Goal: Task Accomplishment & Management: Use online tool/utility

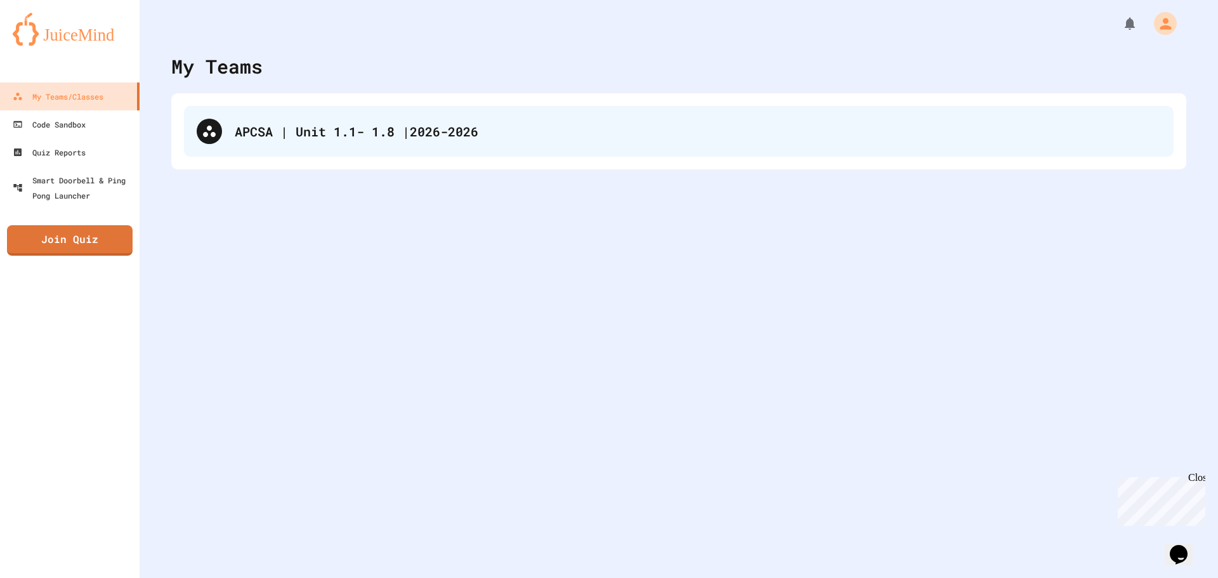
click at [365, 108] on div "APCSA | Unit 1.1- 1.8 |2026-2026" at bounding box center [678, 131] width 989 height 51
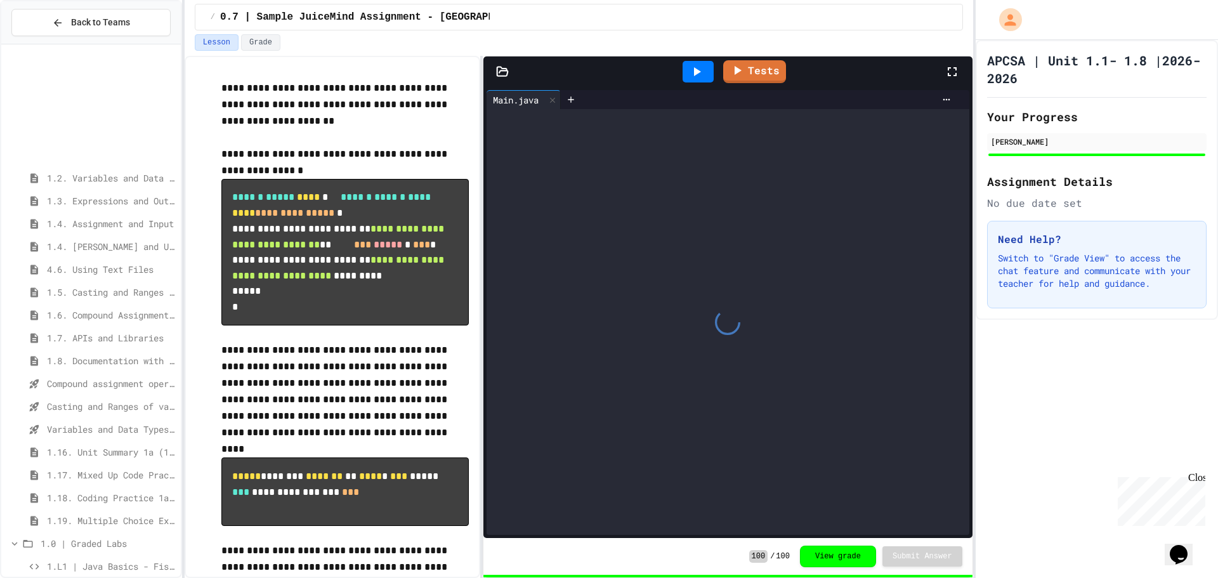
scroll to position [150, 0]
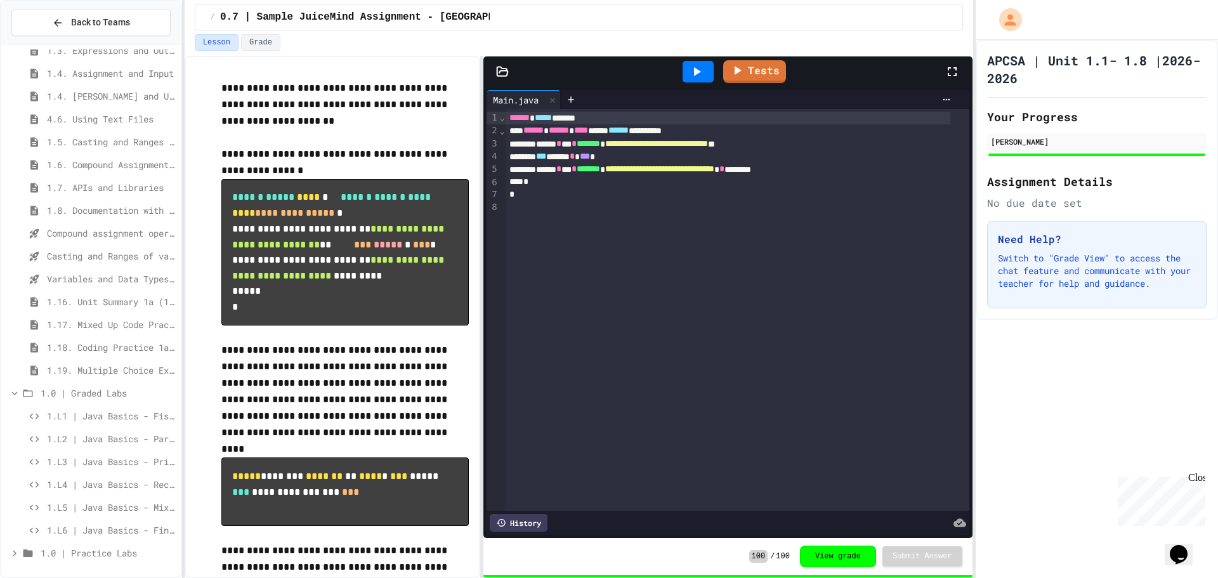
click at [105, 484] on span "1.L4 | Java Basics - Rectangle Lab" at bounding box center [111, 483] width 129 height 13
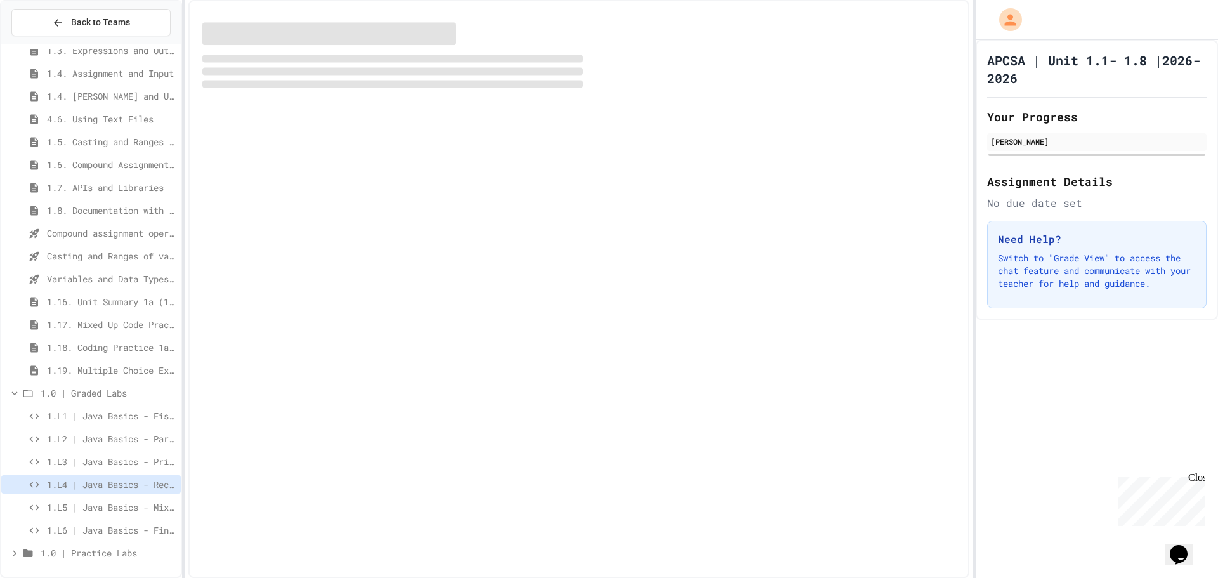
scroll to position [140, 0]
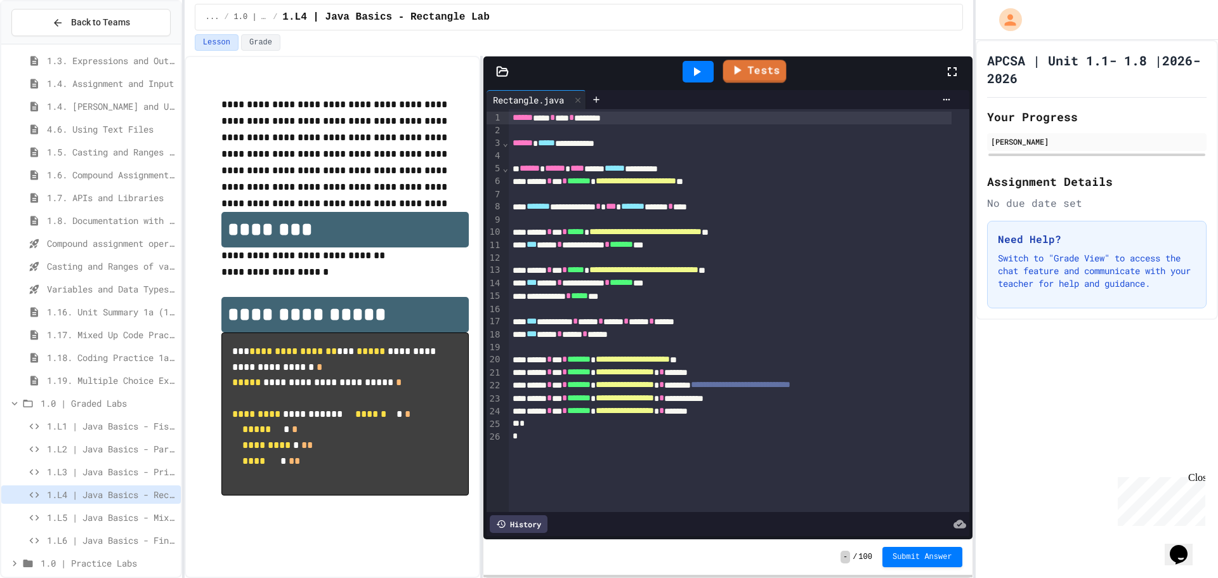
click at [750, 66] on link "Tests" at bounding box center [754, 71] width 63 height 23
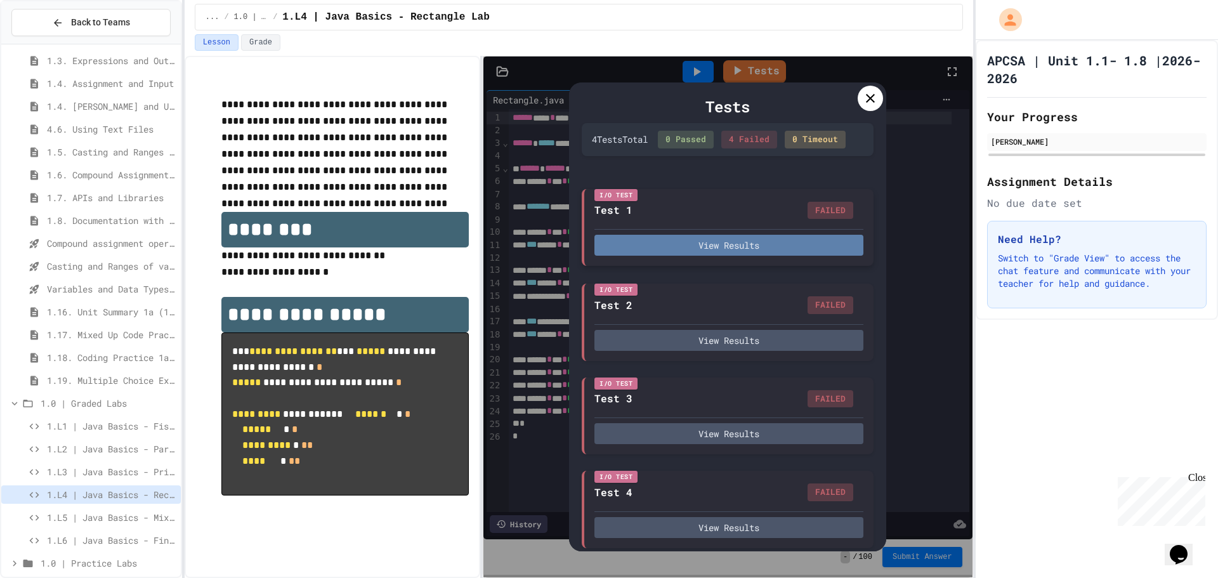
click at [735, 256] on button "View Results" at bounding box center [728, 245] width 269 height 21
click at [866, 98] on icon at bounding box center [869, 98] width 15 height 15
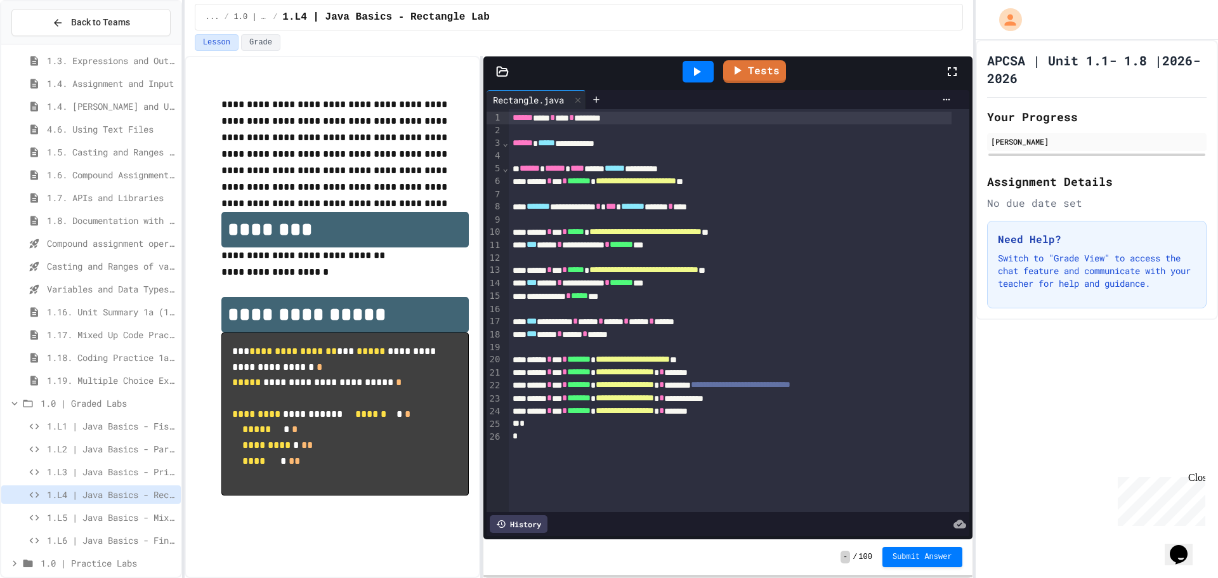
click at [698, 271] on span "**********" at bounding box center [643, 269] width 109 height 9
click at [762, 68] on link "Tests" at bounding box center [755, 70] width 62 height 24
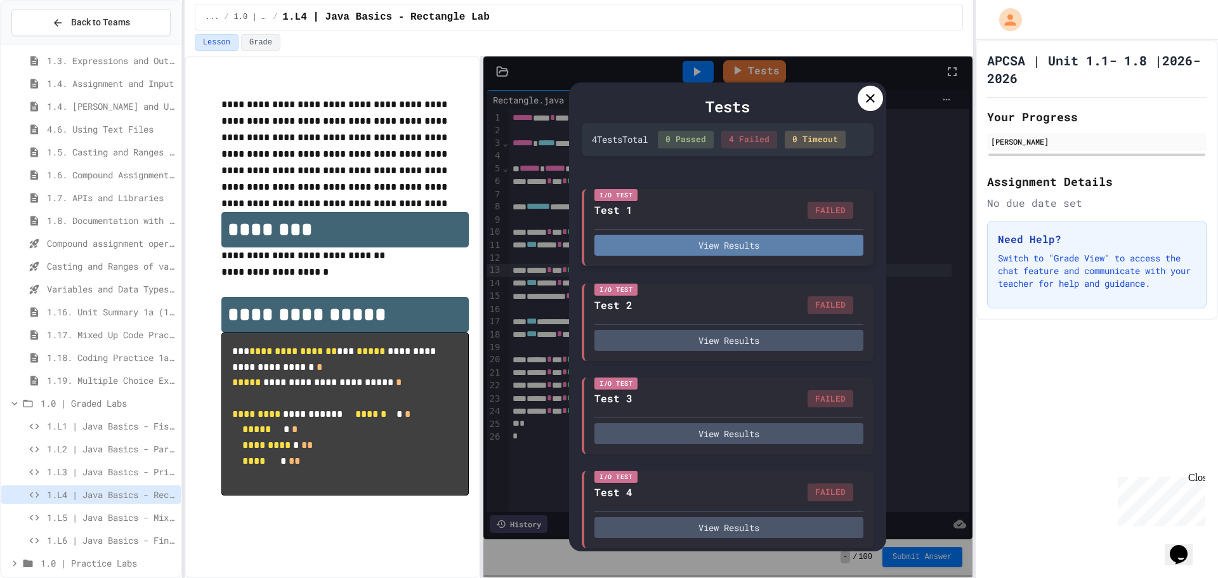
click at [711, 256] on button "View Results" at bounding box center [728, 245] width 269 height 21
click at [874, 102] on icon at bounding box center [869, 98] width 15 height 15
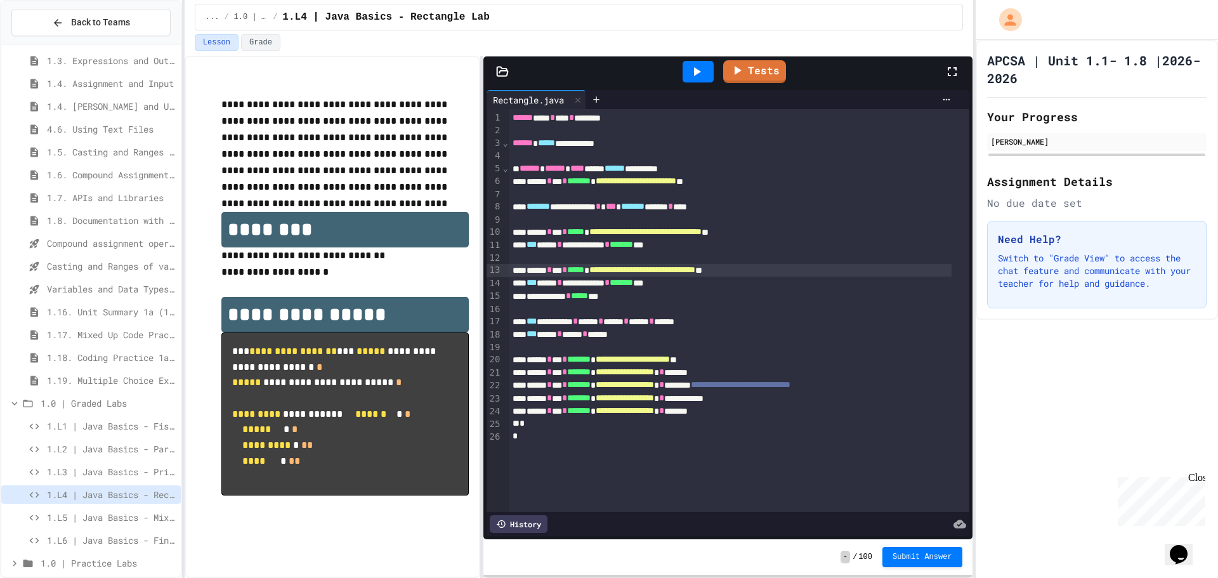
click at [695, 267] on span "**********" at bounding box center [642, 269] width 106 height 9
click at [746, 65] on link "Tests" at bounding box center [755, 70] width 60 height 24
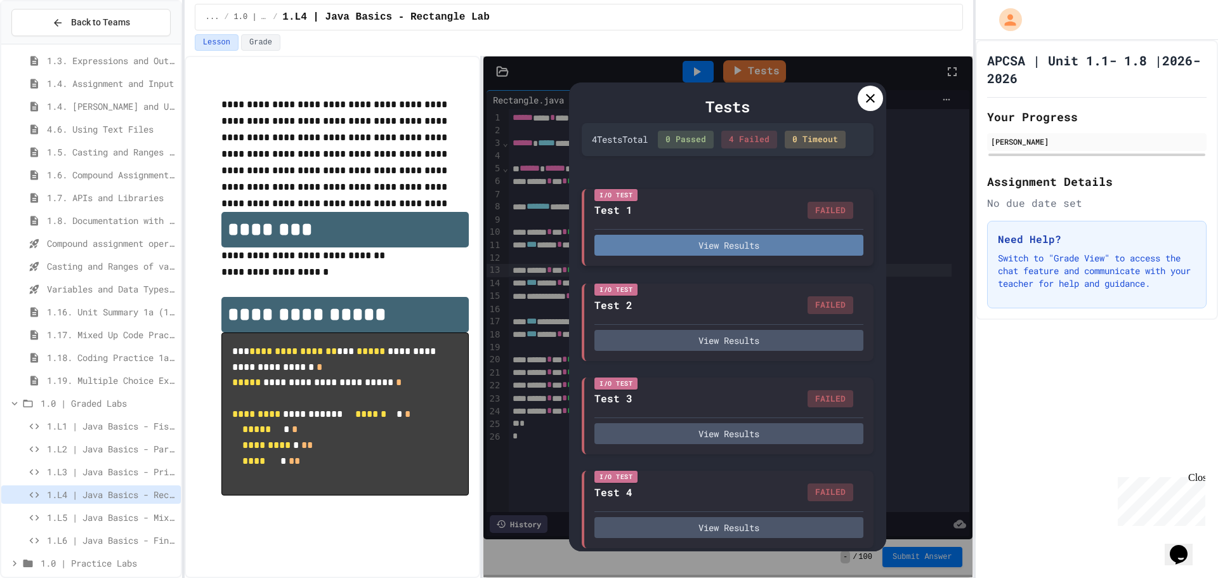
click at [727, 256] on button "View Results" at bounding box center [728, 245] width 269 height 21
click at [866, 101] on icon at bounding box center [869, 98] width 15 height 15
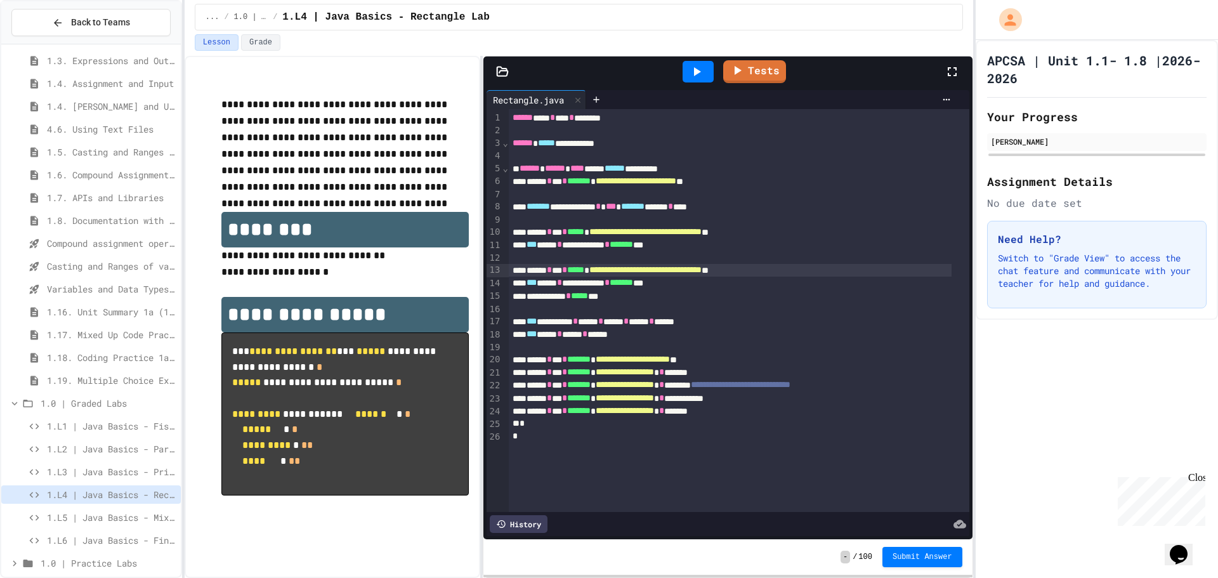
click at [701, 70] on icon at bounding box center [696, 71] width 15 height 15
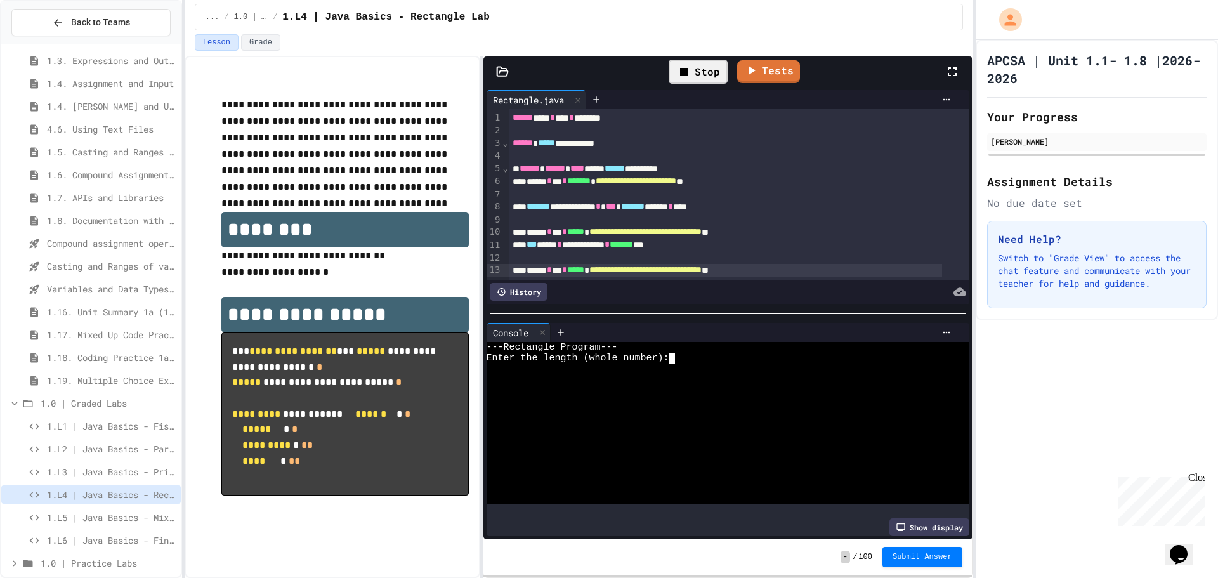
click at [681, 353] on div "Enter the length (whole number):" at bounding box center [717, 358] width 462 height 11
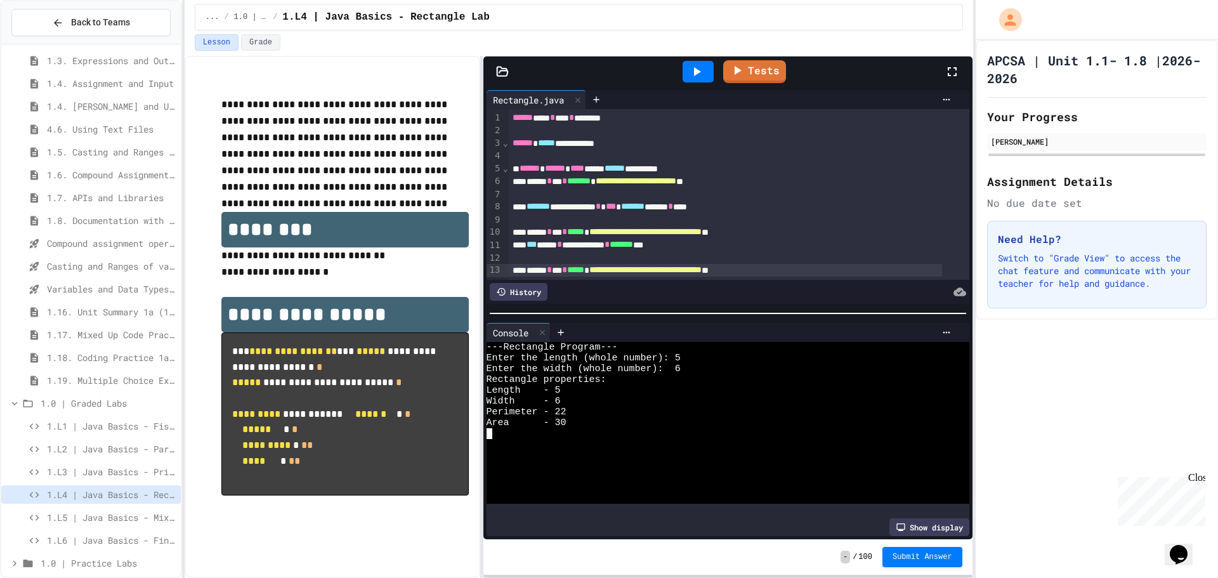
click at [687, 363] on div "Enter the width (whole number): 6" at bounding box center [717, 368] width 462 height 11
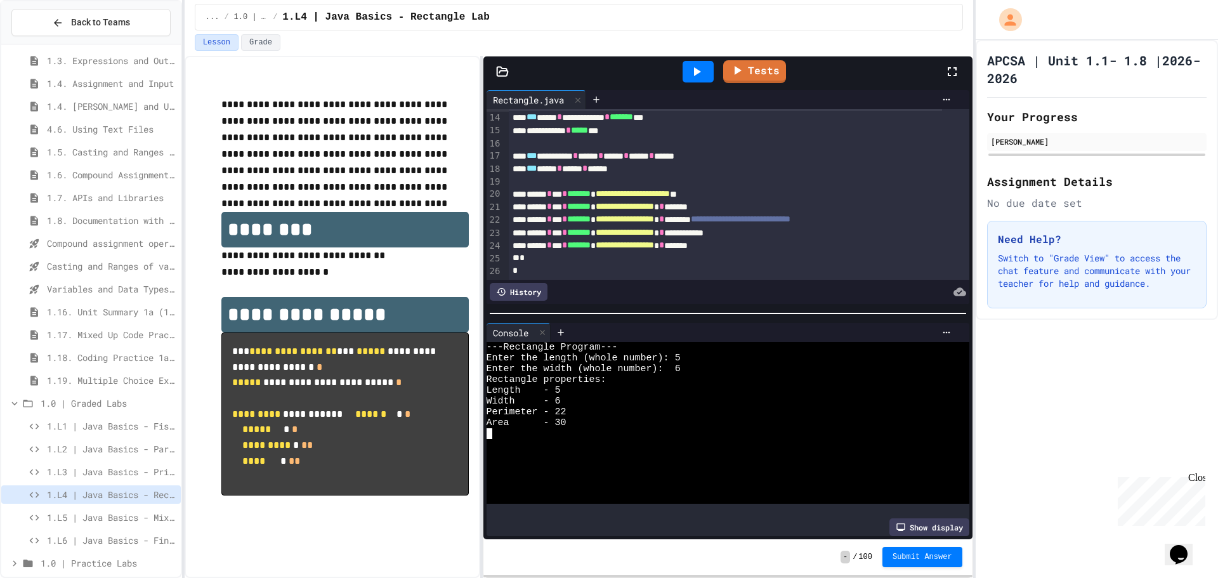
scroll to position [117, 0]
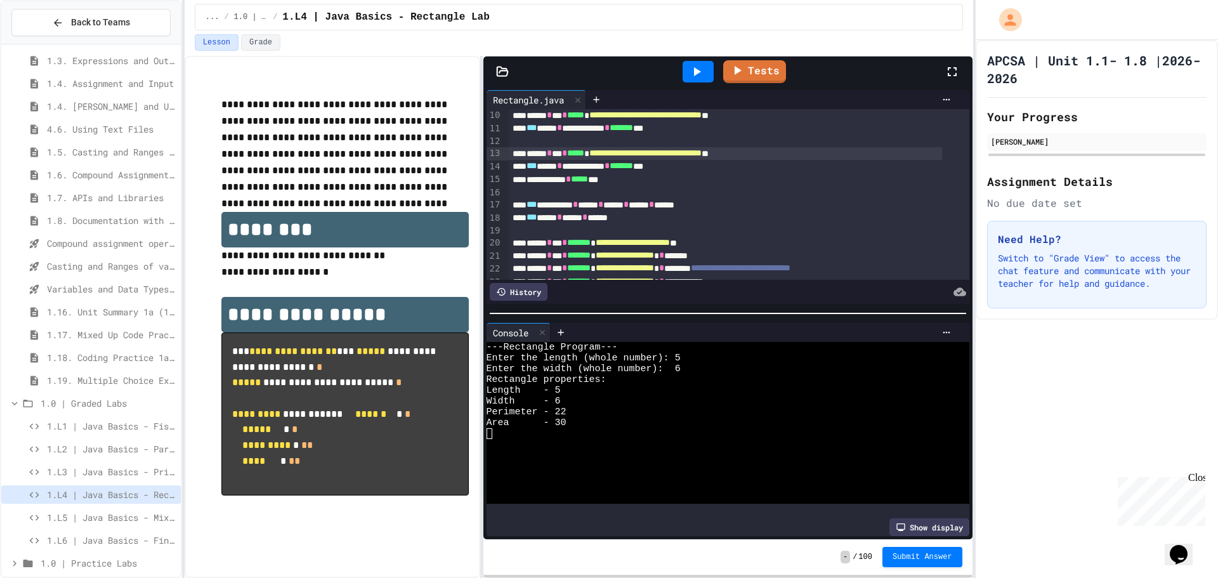
click at [701, 153] on span "**********" at bounding box center [645, 152] width 112 height 9
click at [701, 63] on div at bounding box center [697, 72] width 31 height 22
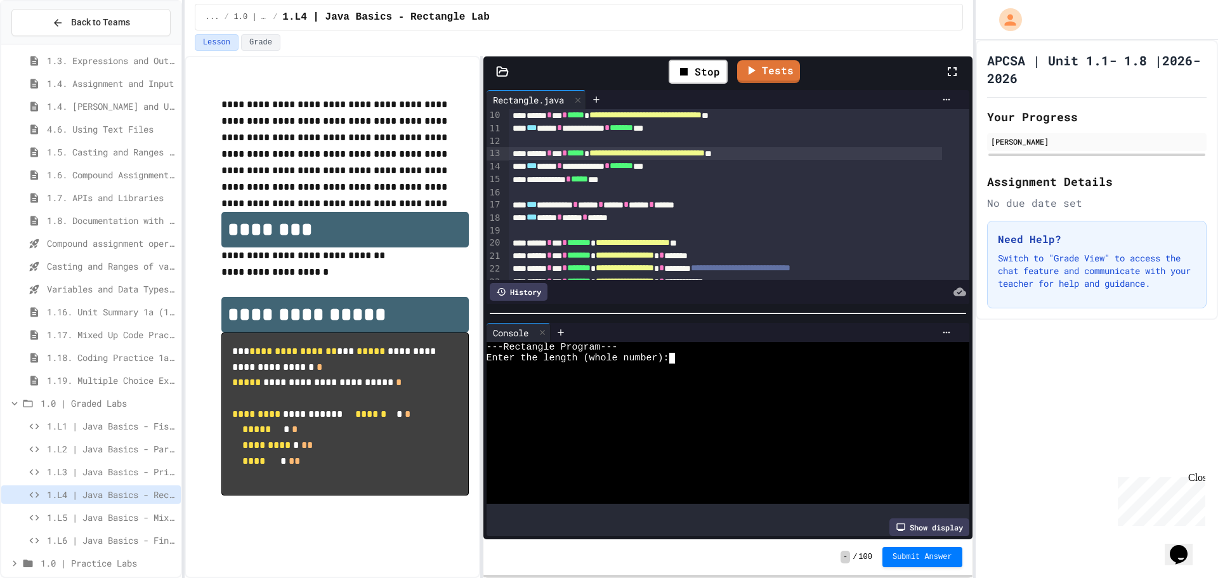
click at [687, 358] on div "Enter the length (whole number):" at bounding box center [717, 358] width 462 height 11
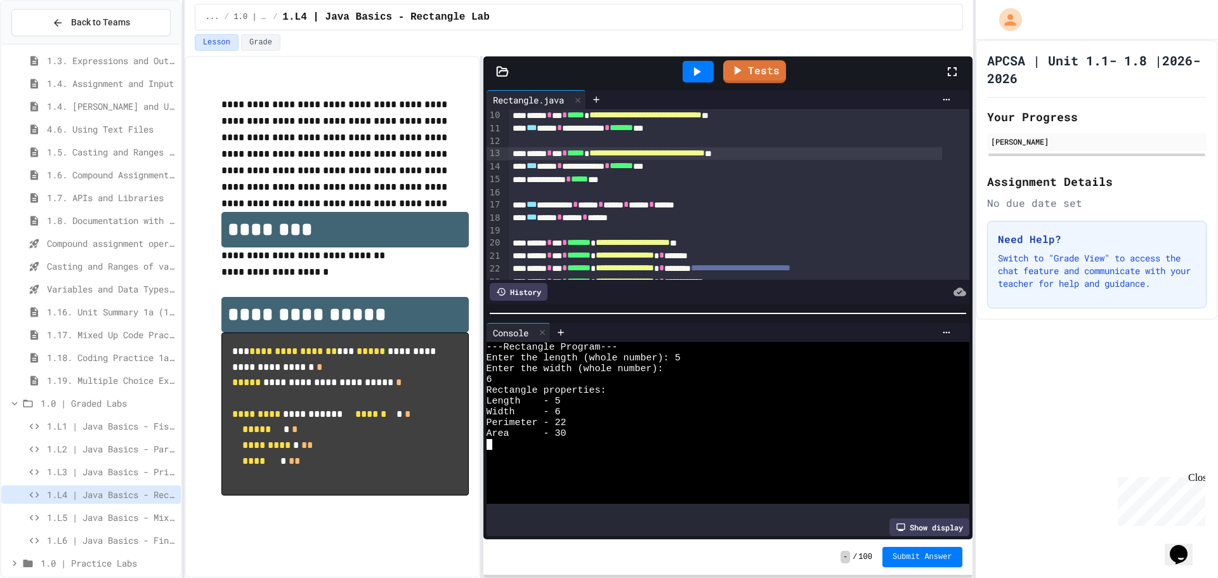
click at [705, 156] on span "**********" at bounding box center [646, 152] width 115 height 9
click at [627, 242] on span "**********" at bounding box center [632, 242] width 74 height 9
click at [701, 63] on div at bounding box center [697, 72] width 31 height 22
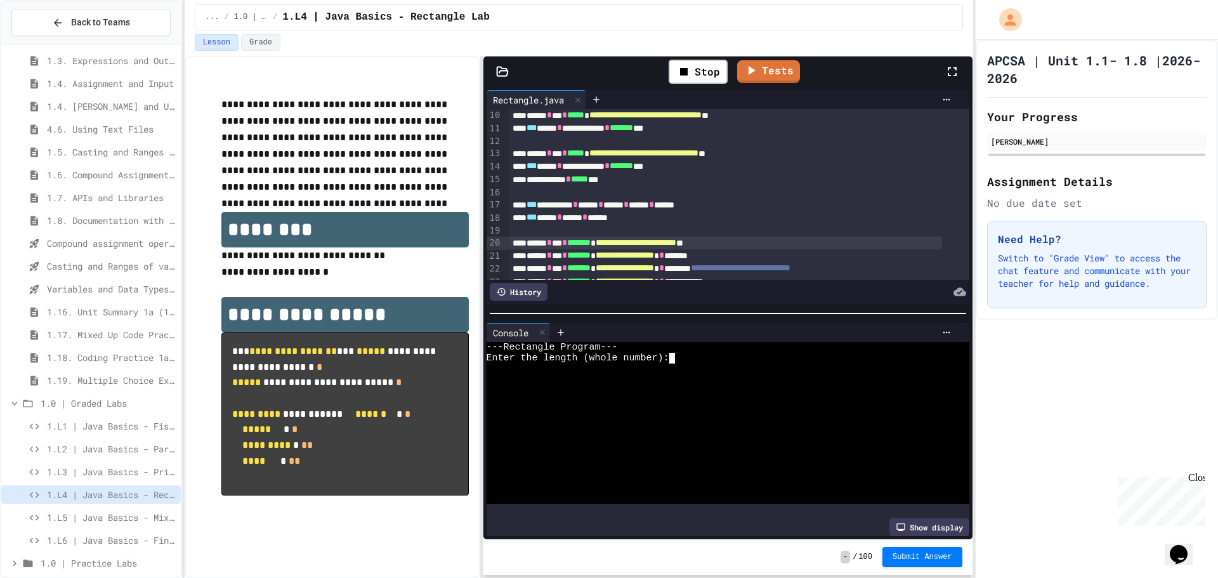
click at [689, 356] on div "Enter the length (whole number):" at bounding box center [717, 358] width 462 height 11
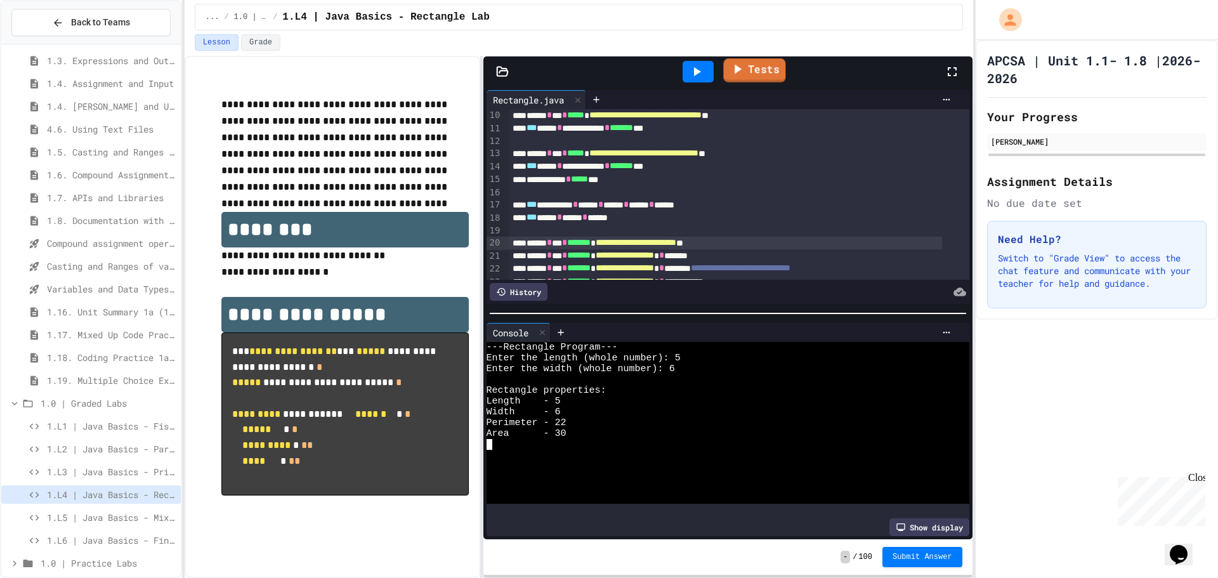
click at [751, 72] on link "Tests" at bounding box center [754, 70] width 62 height 24
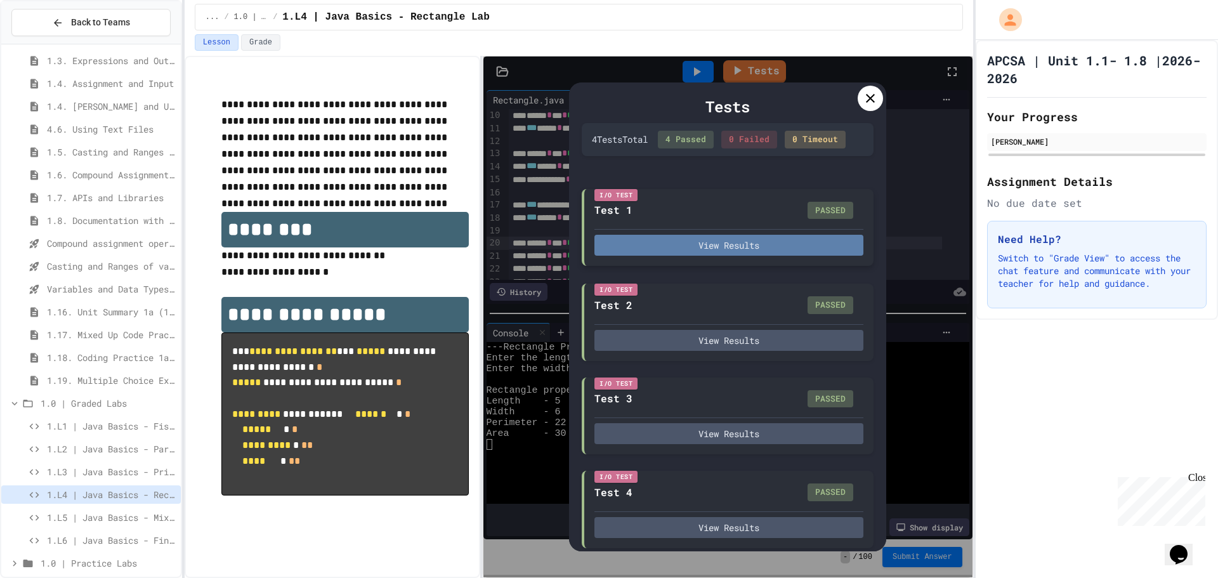
click at [777, 248] on button "View Results" at bounding box center [728, 245] width 269 height 21
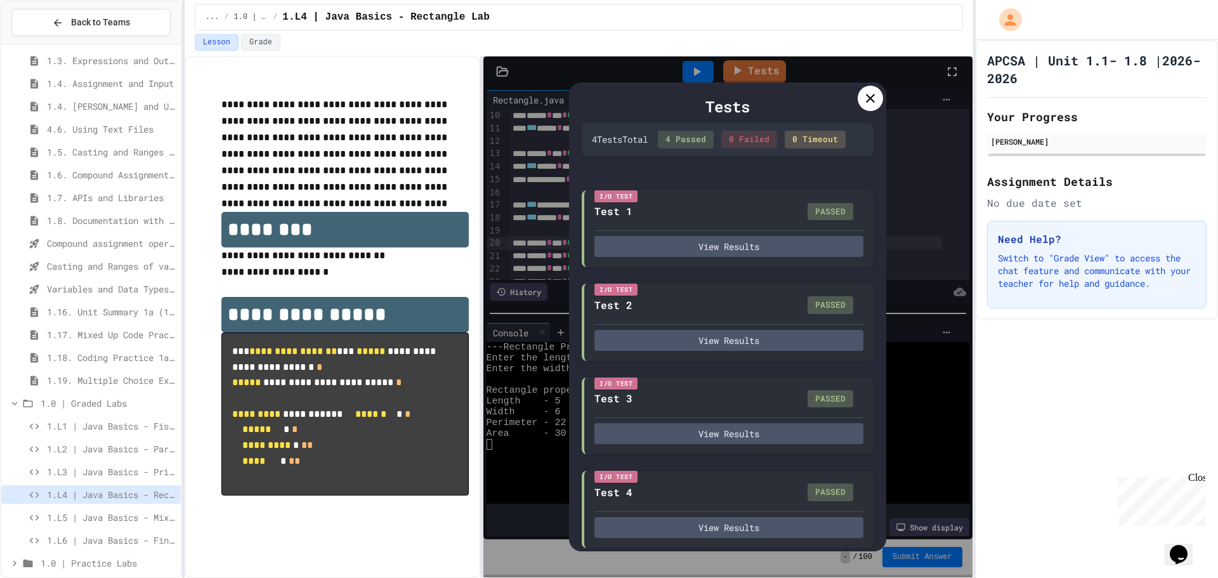
drag, startPoint x: 840, startPoint y: 164, endPoint x: 843, endPoint y: 140, distance: 24.4
click at [866, 92] on icon at bounding box center [869, 98] width 15 height 15
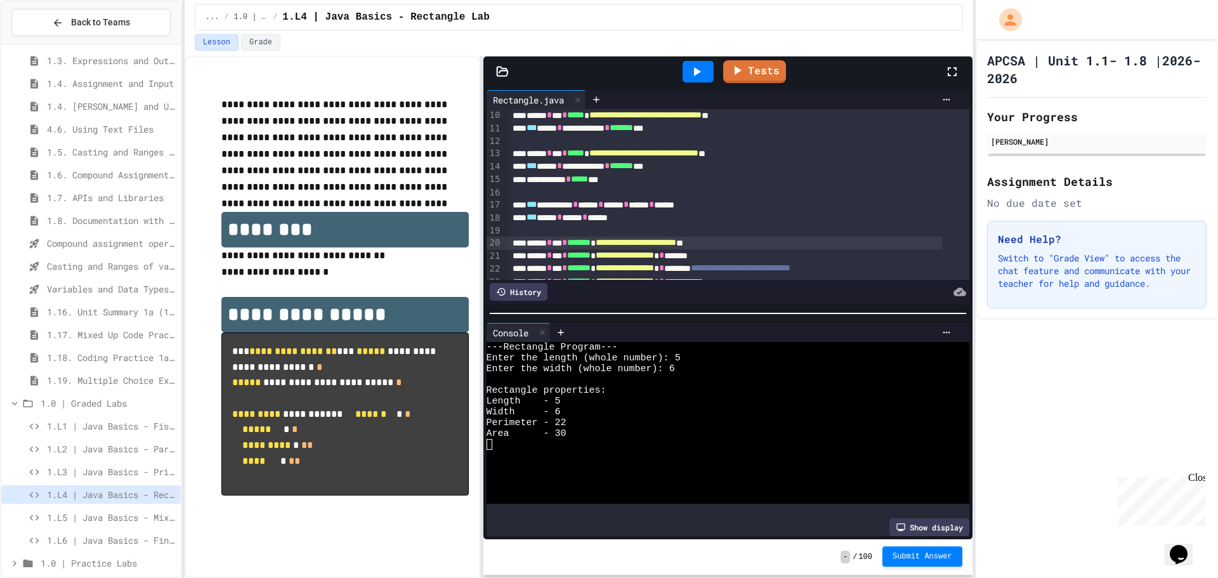
click at [951, 559] on span "Submit Answer" at bounding box center [922, 556] width 60 height 10
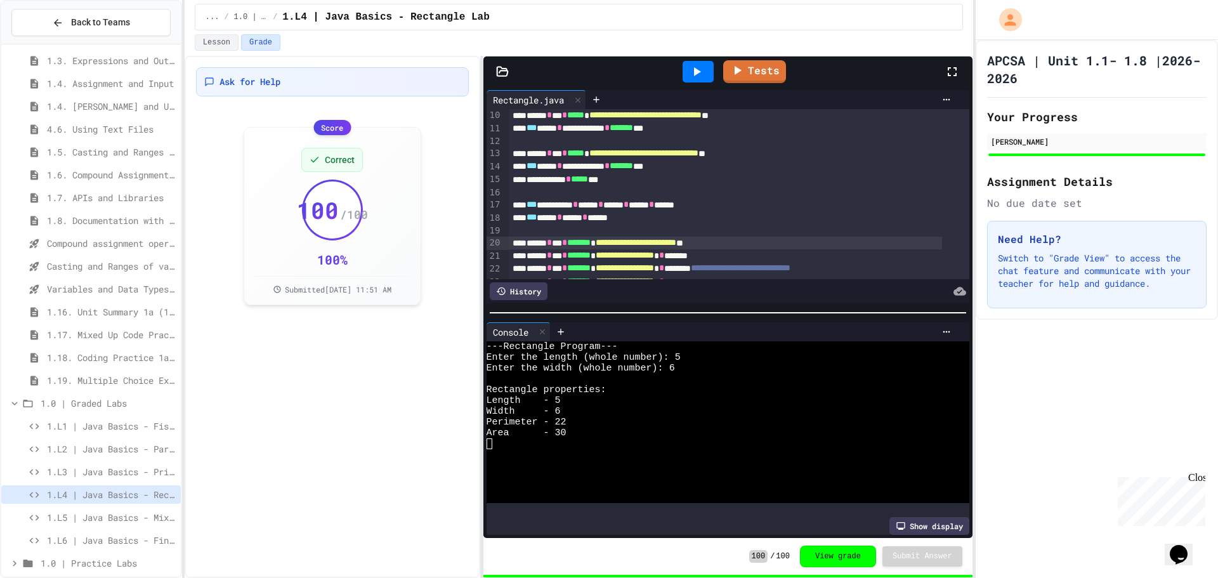
click at [100, 512] on span "1.L5 | Java Basics - Mixed Number Lab" at bounding box center [111, 516] width 129 height 13
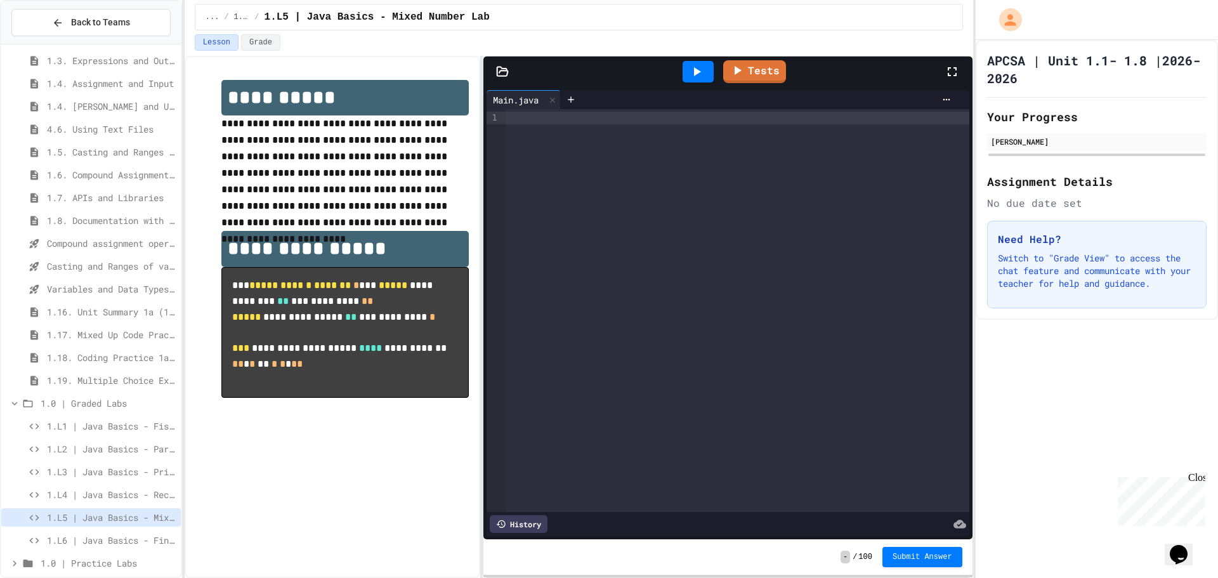
click at [557, 256] on div at bounding box center [737, 310] width 464 height 403
click at [98, 546] on span "1.L6 | Java Basics - Final Calculator Lab" at bounding box center [111, 539] width 129 height 13
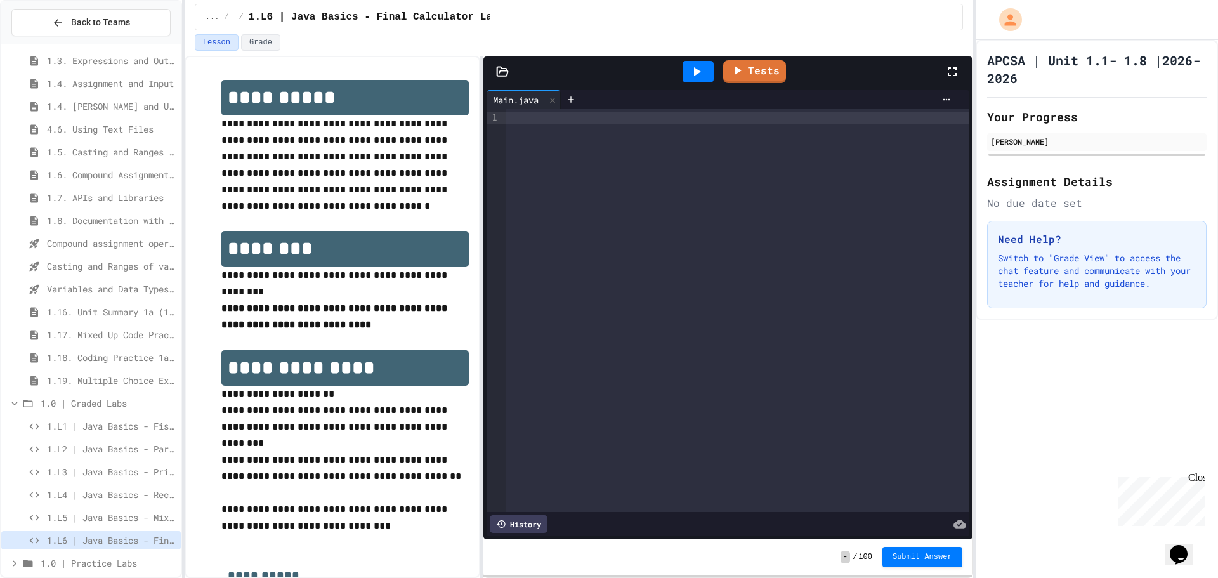
click at [117, 517] on span "1.L5 | Java Basics - Mixed Number Lab" at bounding box center [111, 516] width 129 height 13
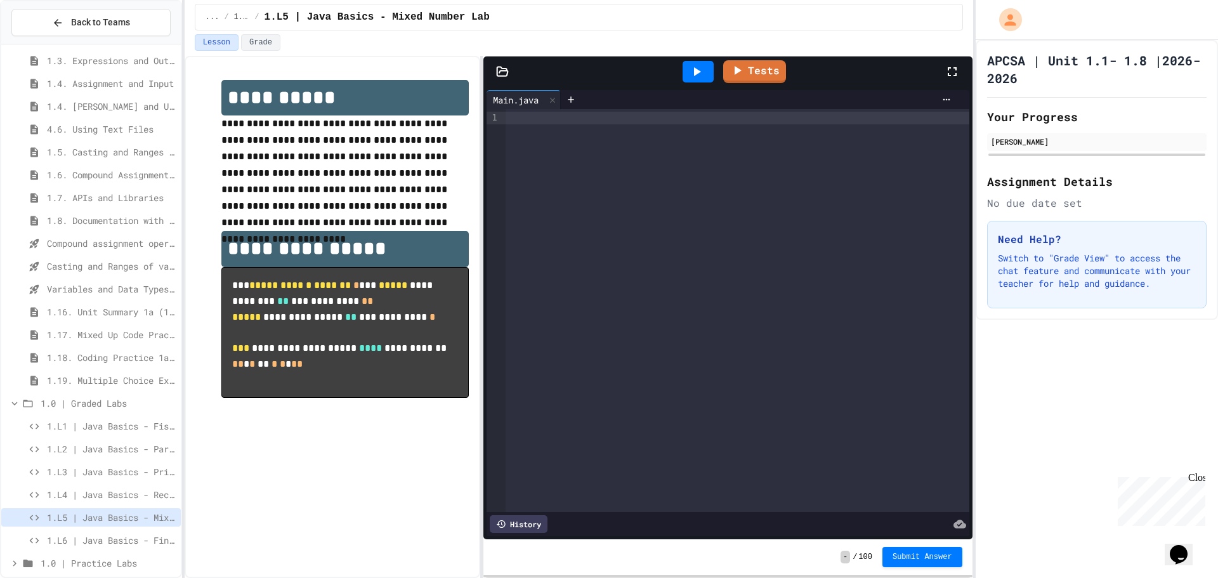
click at [662, 176] on div at bounding box center [737, 310] width 464 height 403
click at [566, 117] on div at bounding box center [737, 118] width 464 height 13
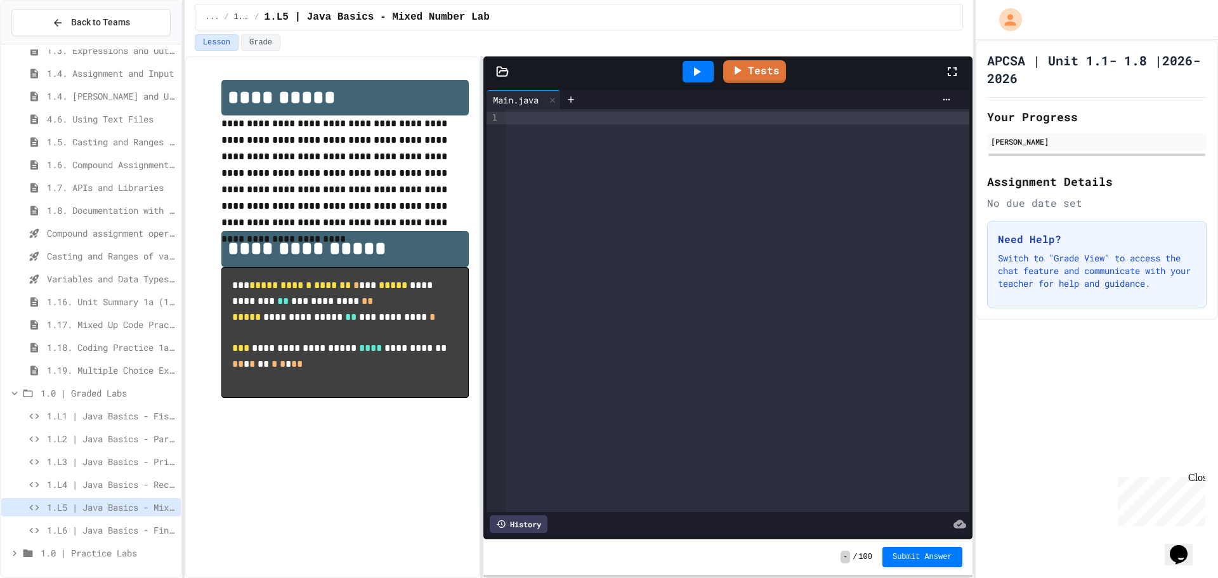
click at [94, 488] on span "1.L4 | Java Basics - Rectangle Lab" at bounding box center [111, 483] width 129 height 13
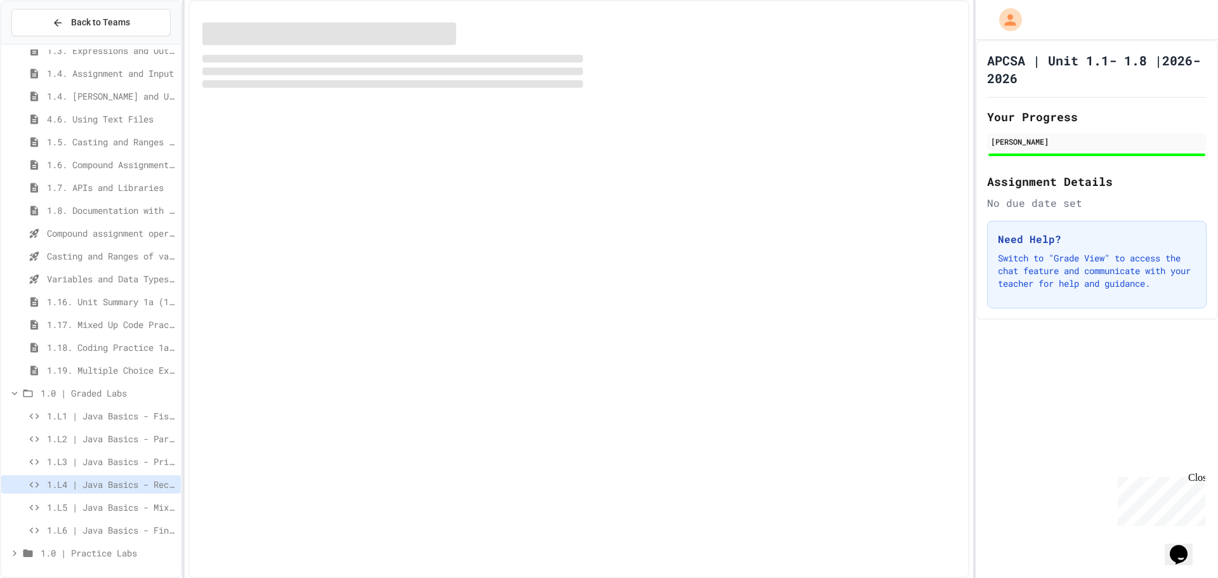
scroll to position [140, 0]
